Goal: Task Accomplishment & Management: Use online tool/utility

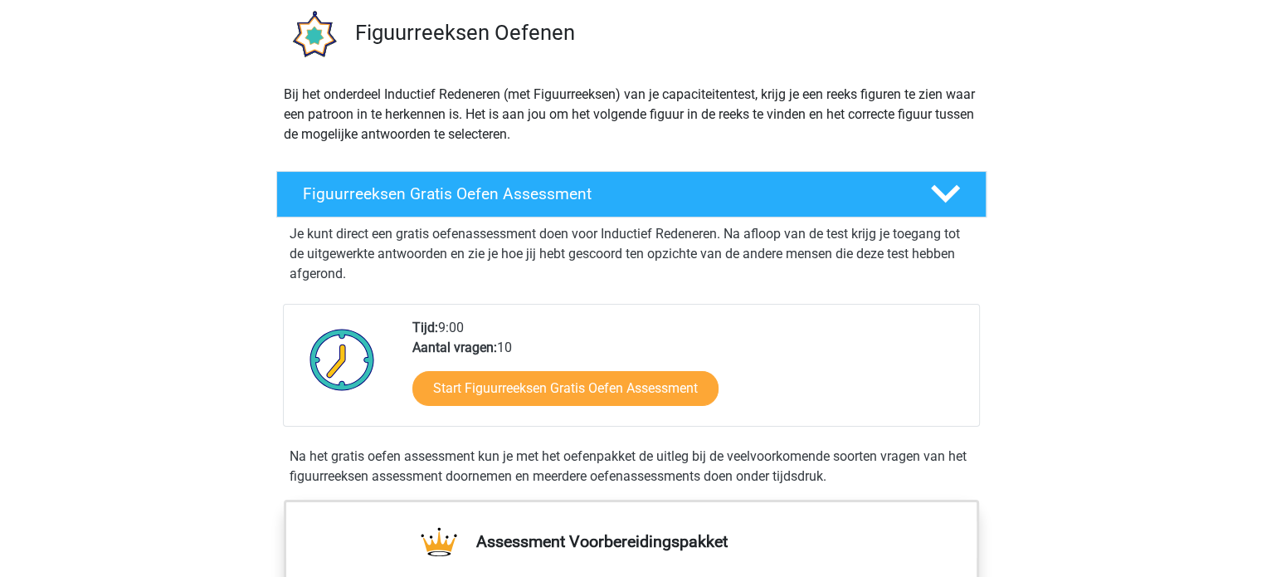
scroll to position [166, 0]
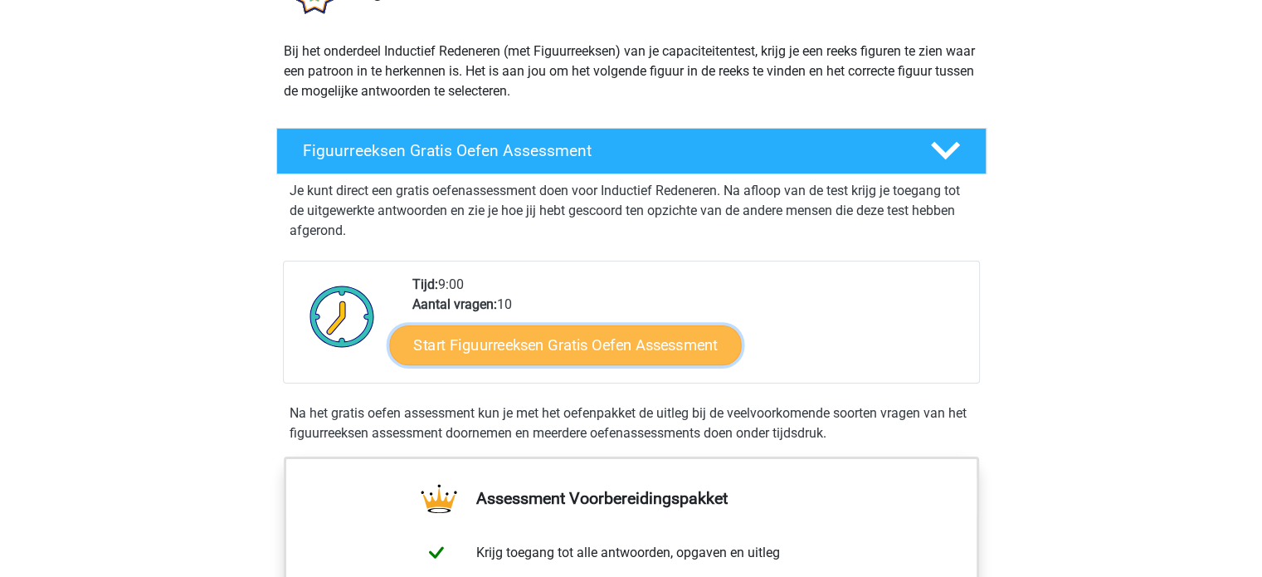
click at [644, 340] on link "Start Figuurreeksen Gratis Oefen Assessment" at bounding box center [565, 344] width 352 height 40
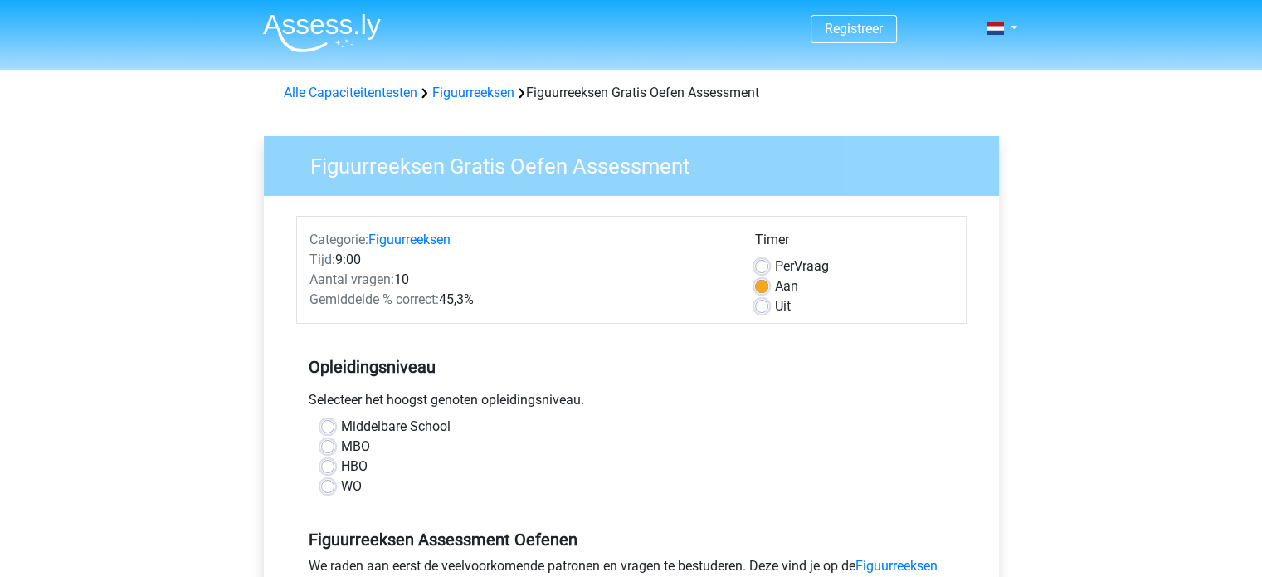
scroll to position [166, 0]
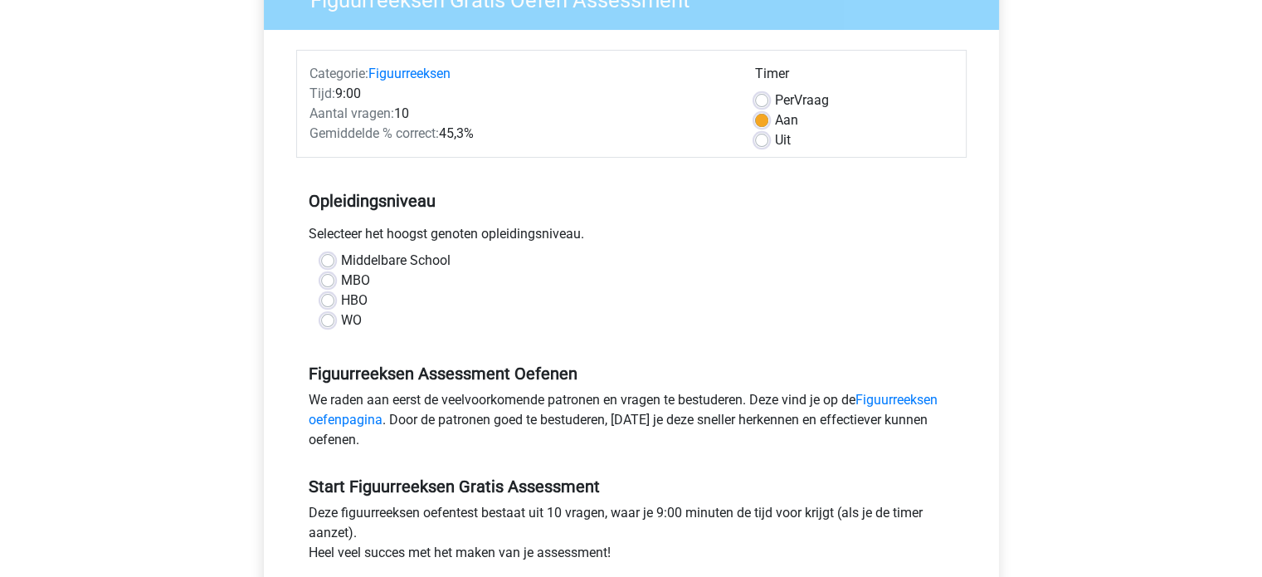
drag, startPoint x: 351, startPoint y: 296, endPoint x: 656, endPoint y: 324, distance: 305.8
click at [352, 296] on label "HBO" at bounding box center [354, 300] width 27 height 20
click at [334, 296] on input "HBO" at bounding box center [327, 298] width 13 height 17
radio input "true"
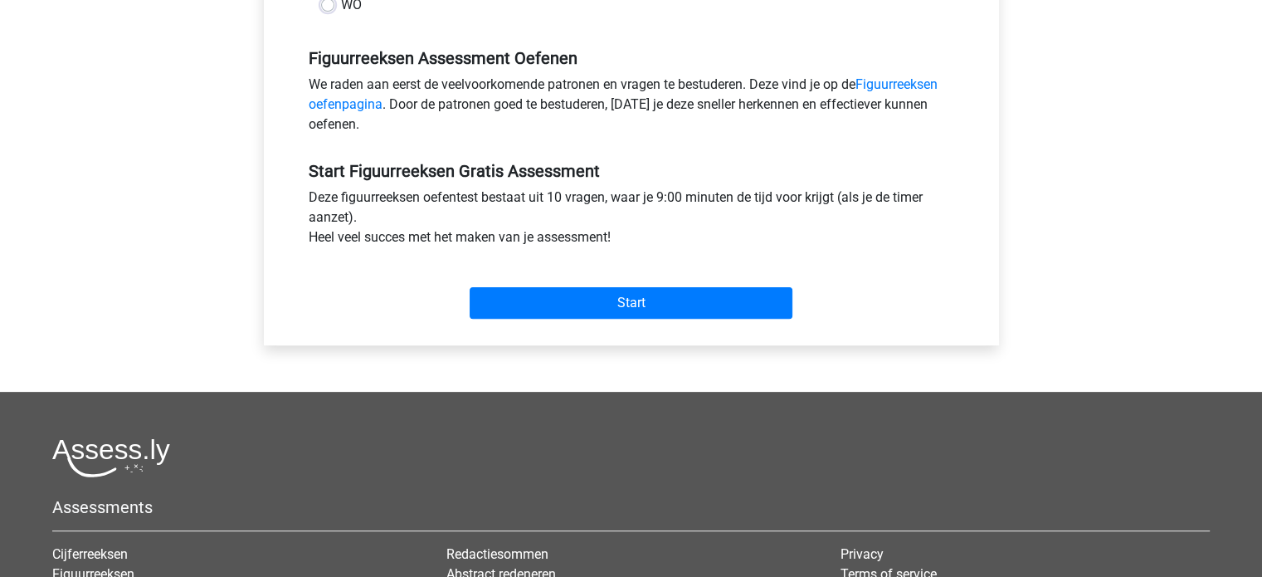
scroll to position [498, 0]
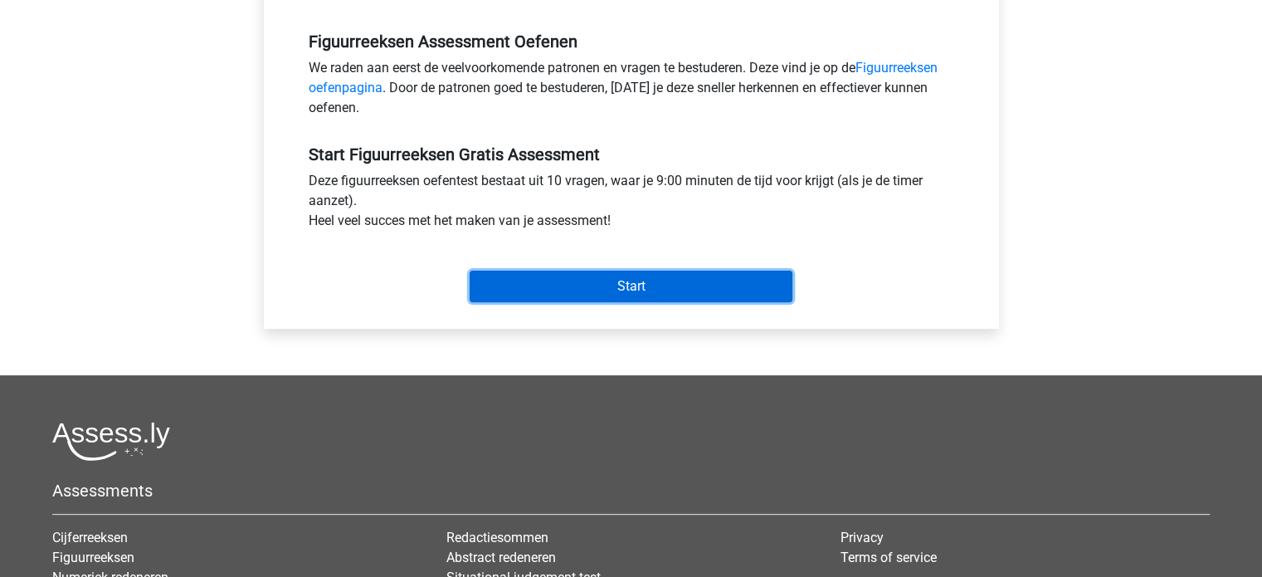
click at [651, 287] on input "Start" at bounding box center [631, 287] width 323 height 32
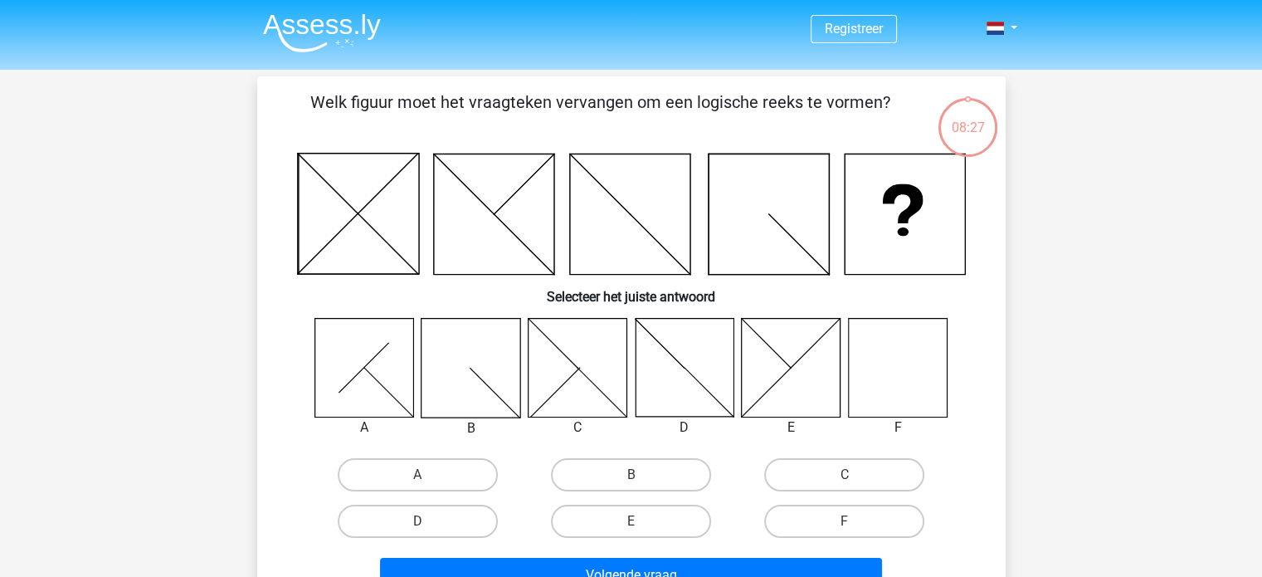
click at [902, 377] on icon at bounding box center [897, 367] width 99 height 99
click at [853, 521] on input "F" at bounding box center [850, 526] width 11 height 11
radio input "true"
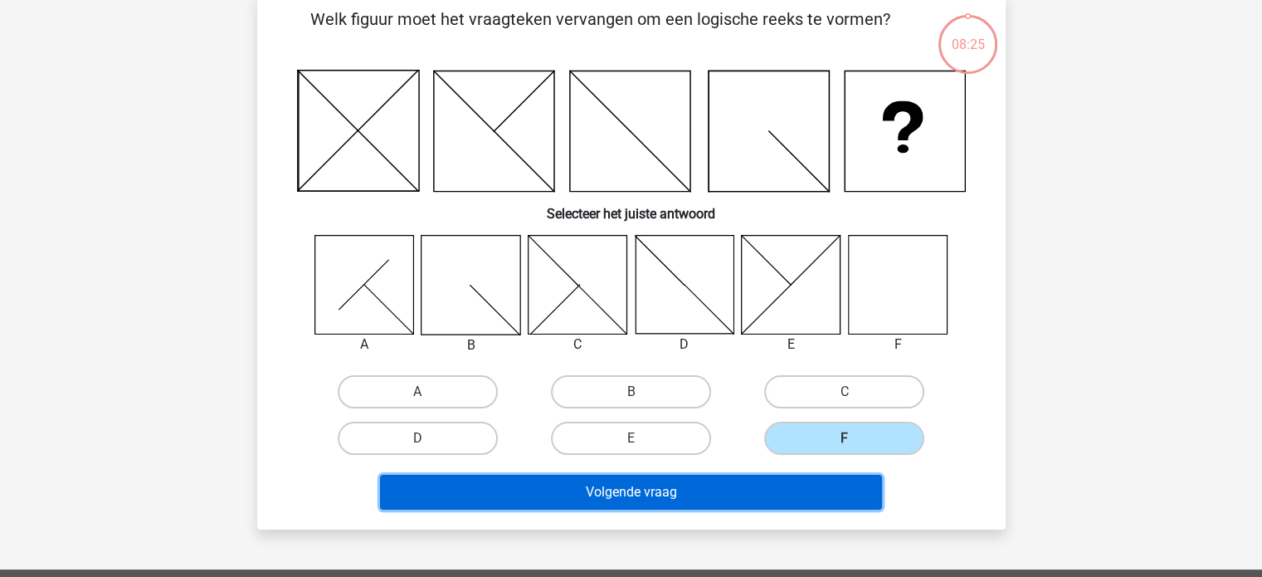
click at [780, 476] on button "Volgende vraag" at bounding box center [631, 492] width 502 height 35
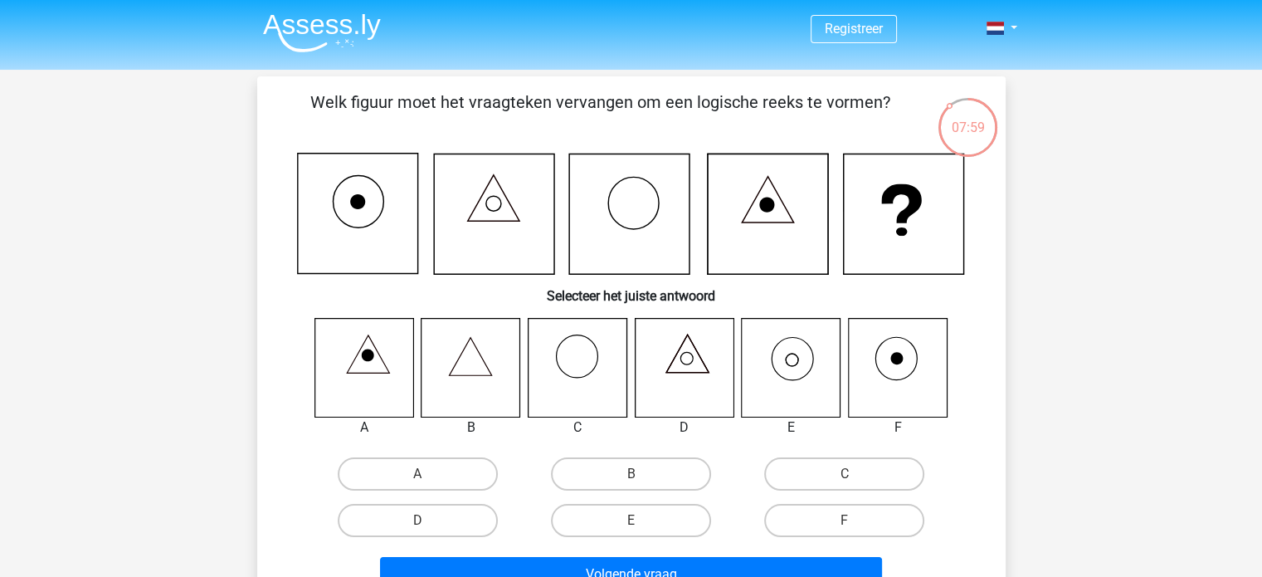
click at [731, 366] on div at bounding box center [791, 368] width 125 height 100
click at [781, 368] on icon at bounding box center [791, 367] width 99 height 99
click at [676, 518] on label "E" at bounding box center [631, 520] width 160 height 33
click at [642, 520] on input "E" at bounding box center [636, 525] width 11 height 11
radio input "true"
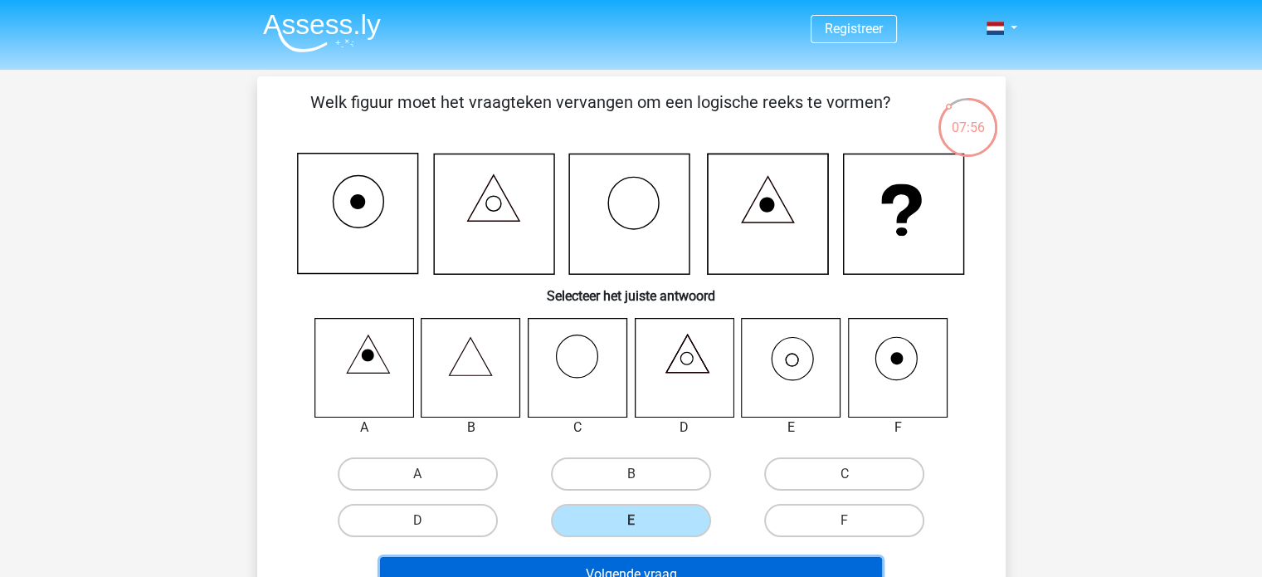
click at [685, 573] on button "Volgende vraag" at bounding box center [631, 574] width 502 height 35
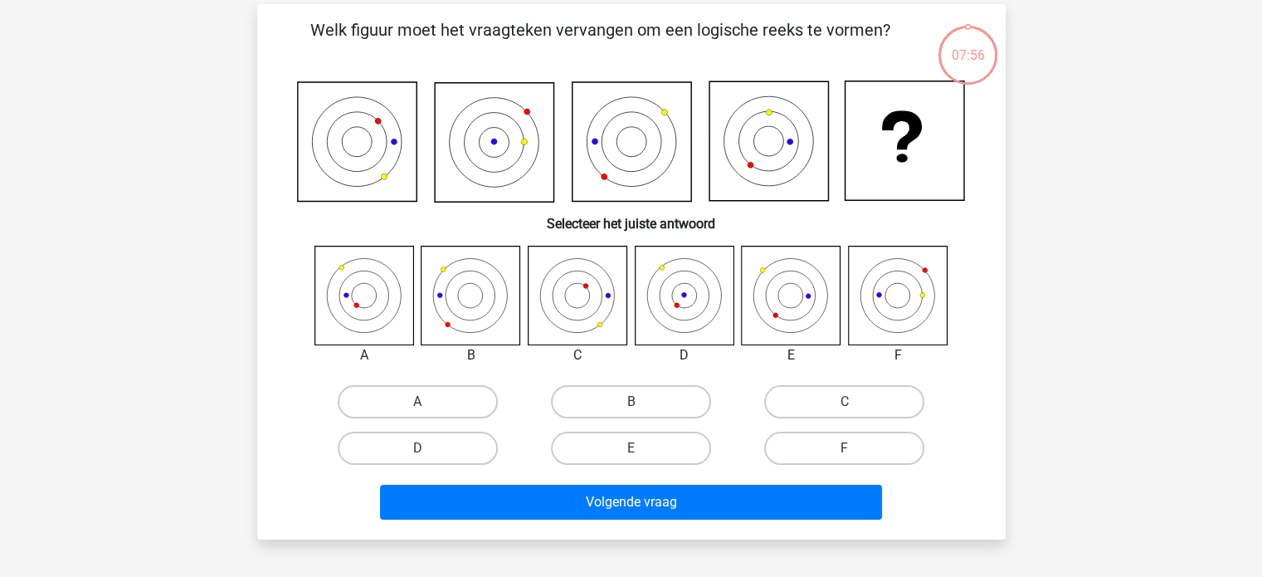
scroll to position [76, 0]
